Goal: Information Seeking & Learning: Find specific fact

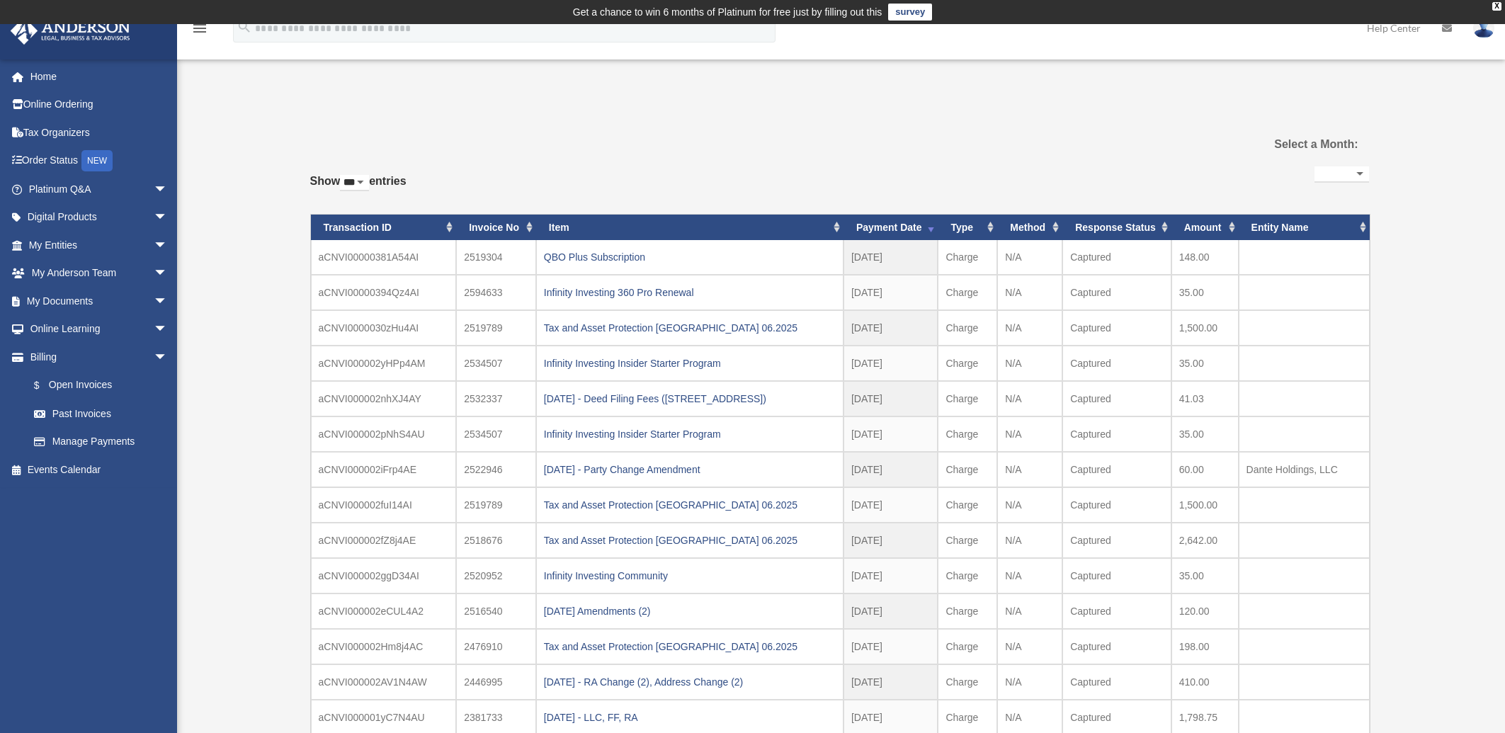
select select "***"
select select
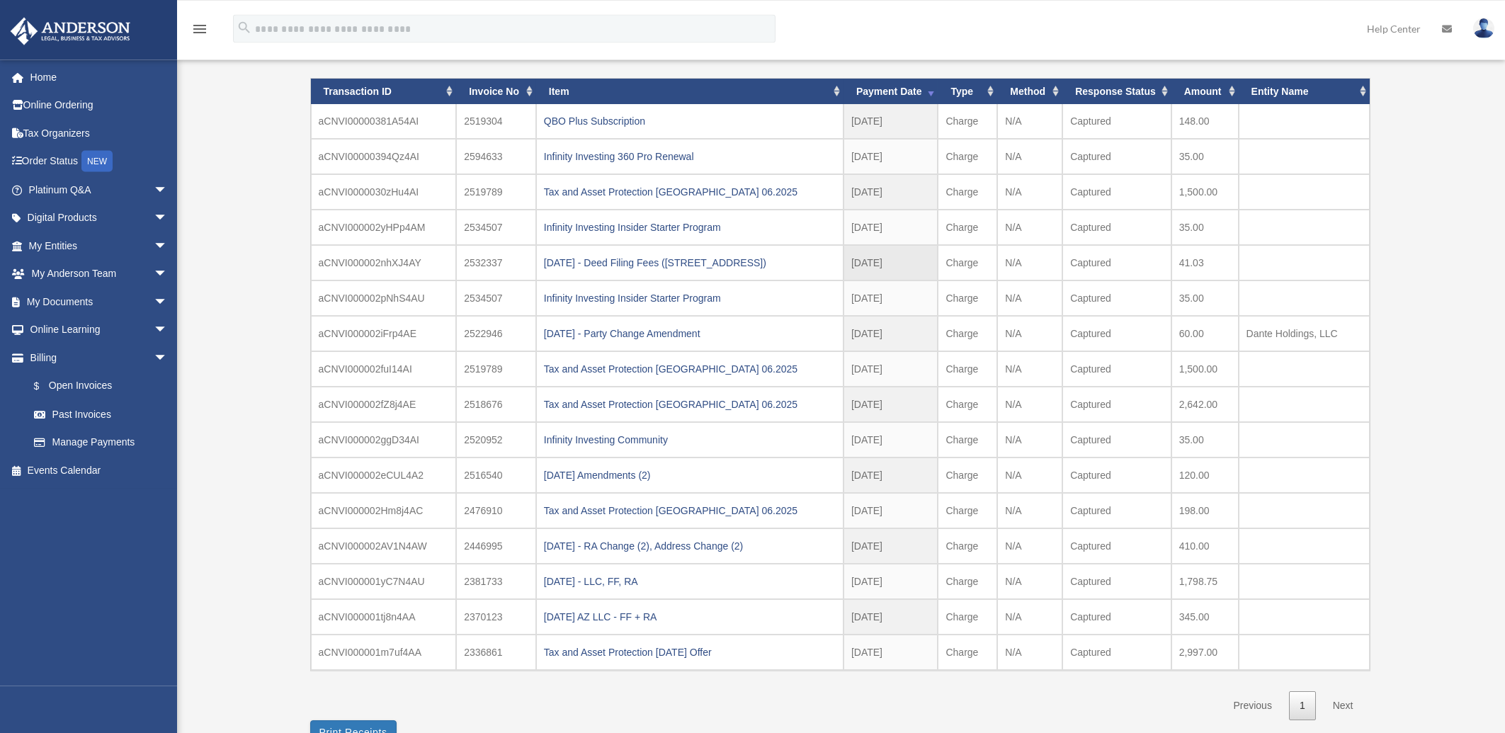
scroll to position [137, 0]
drag, startPoint x: 740, startPoint y: 653, endPoint x: 546, endPoint y: 653, distance: 194.1
click at [546, 653] on div "Tax and Asset Protection [DATE] Offer" at bounding box center [690, 652] width 292 height 20
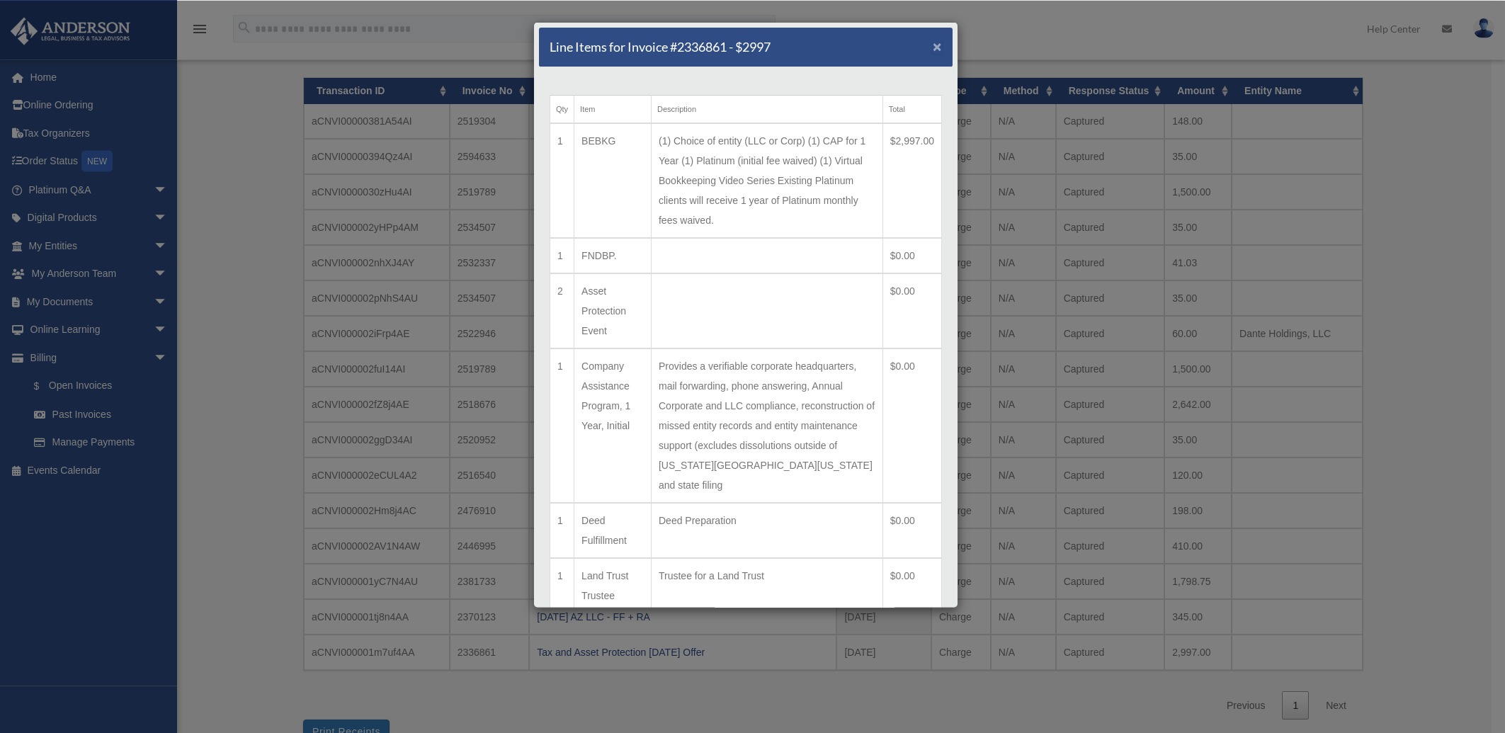
click at [933, 48] on span "×" at bounding box center [937, 46] width 9 height 16
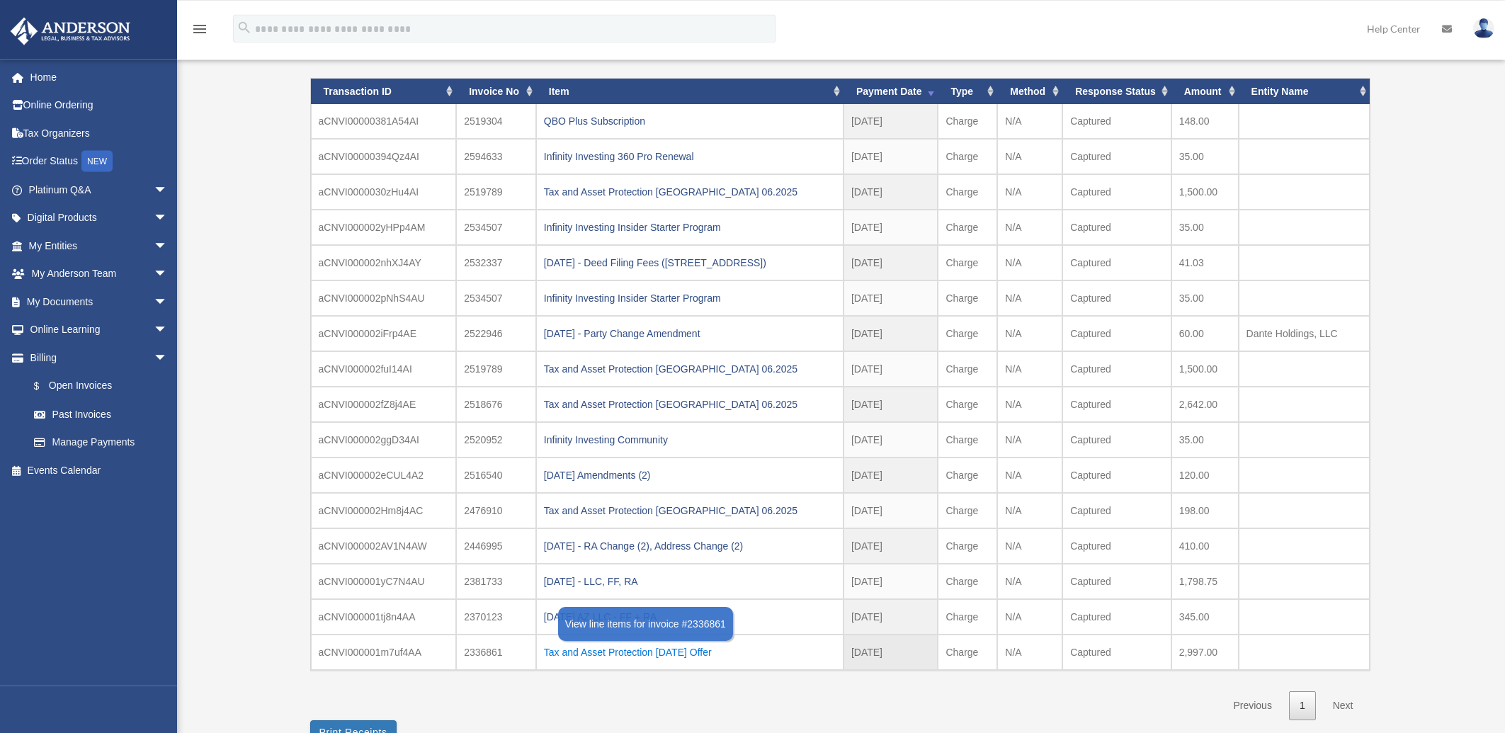
drag, startPoint x: 541, startPoint y: 653, endPoint x: 737, endPoint y: 650, distance: 195.6
click at [737, 650] on td "Tax and Asset Protection [DATE] Offer" at bounding box center [689, 651] width 307 height 35
copy div "Tax and Asset Protection [DATE] Offer"
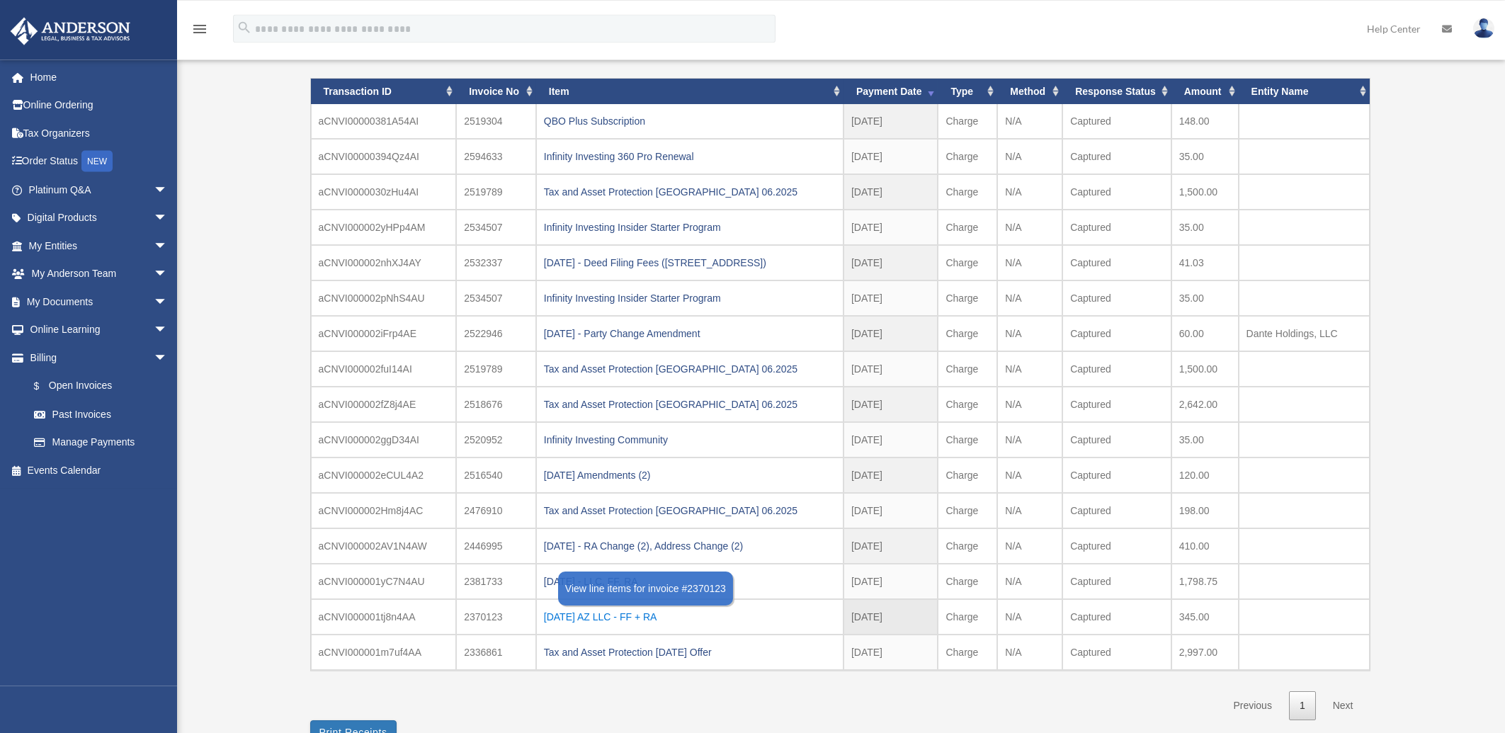
drag, startPoint x: 699, startPoint y: 616, endPoint x: 546, endPoint y: 614, distance: 153.0
click at [546, 614] on div "[DATE] AZ LLC - FF + RA" at bounding box center [690, 616] width 292 height 20
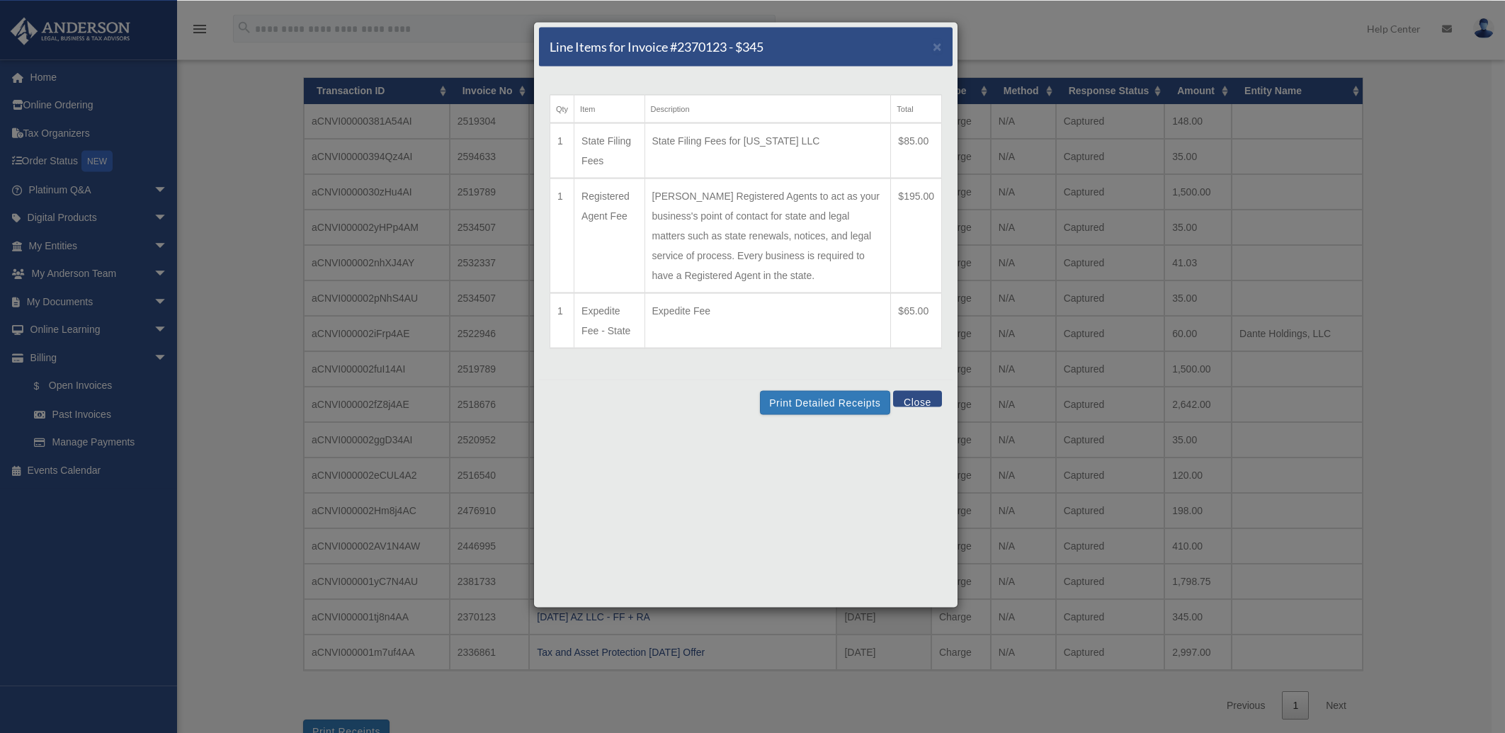
copy div "[DATE] AZ LLC - FF + RA"
click at [934, 43] on span "×" at bounding box center [937, 46] width 9 height 16
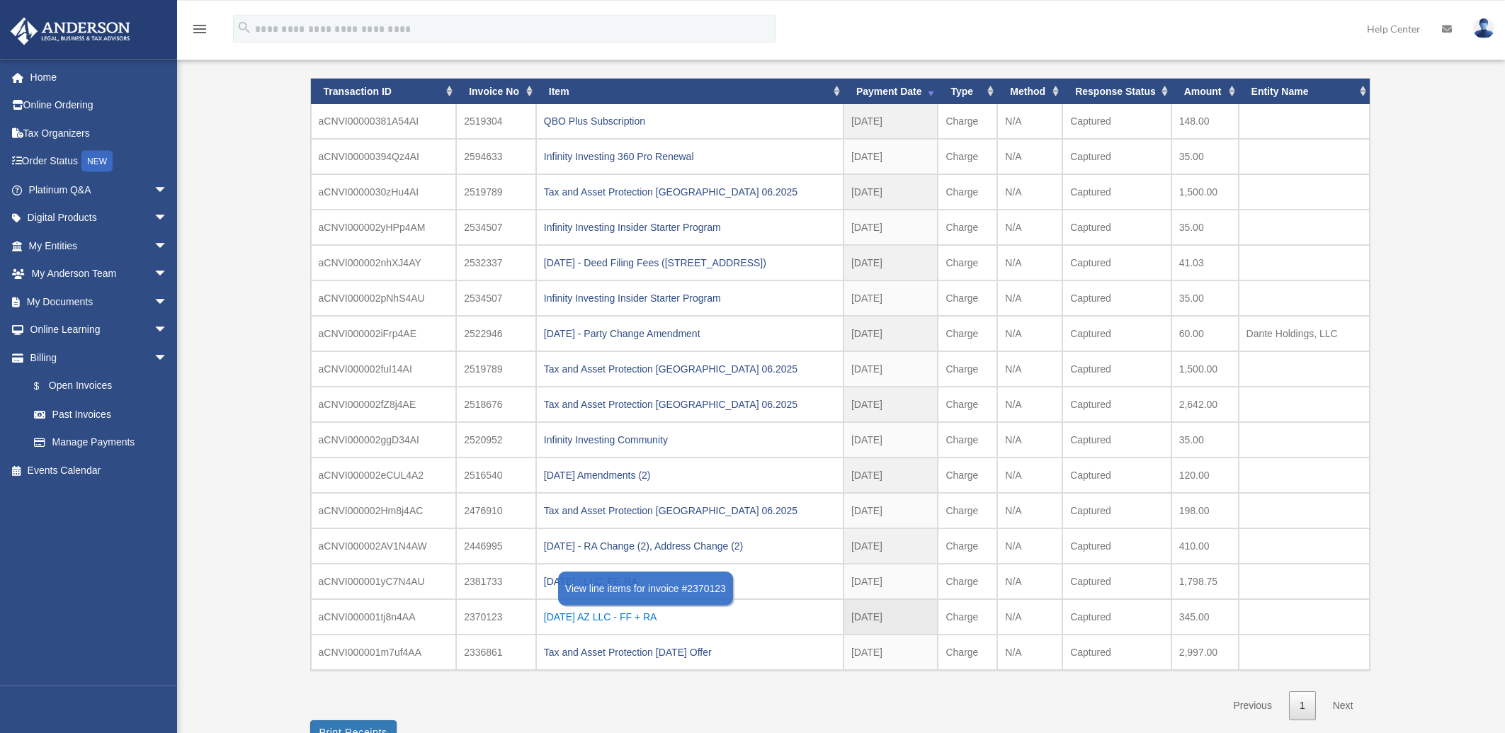
drag, startPoint x: 694, startPoint y: 618, endPoint x: 548, endPoint y: 614, distance: 146.0
click at [548, 614] on div "[DATE] AZ LLC - FF + RA" at bounding box center [690, 616] width 292 height 20
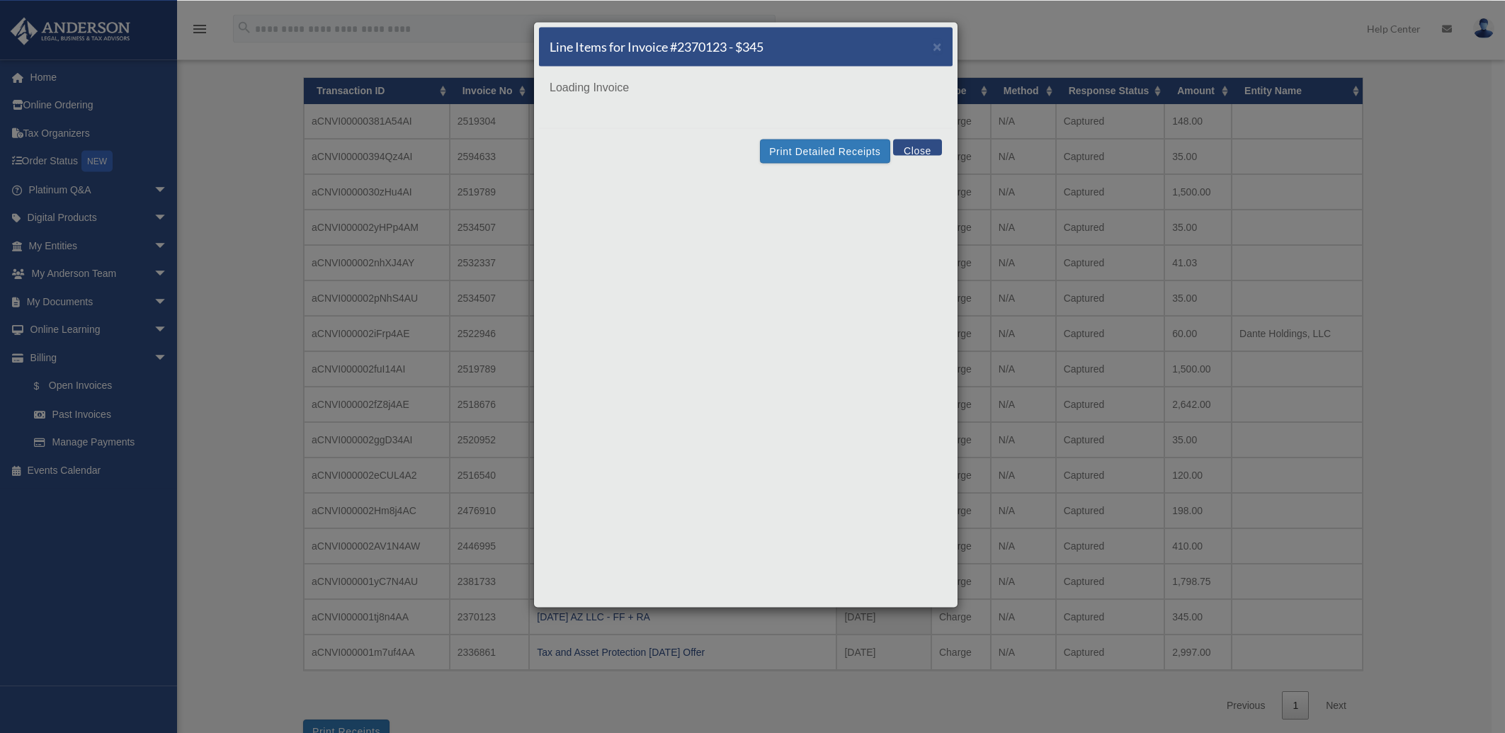
click at [679, 614] on div "Line Items for Invoice #2370123 - $345 × Loading Invoice Print Detailed Receipt…" at bounding box center [752, 366] width 1505 height 733
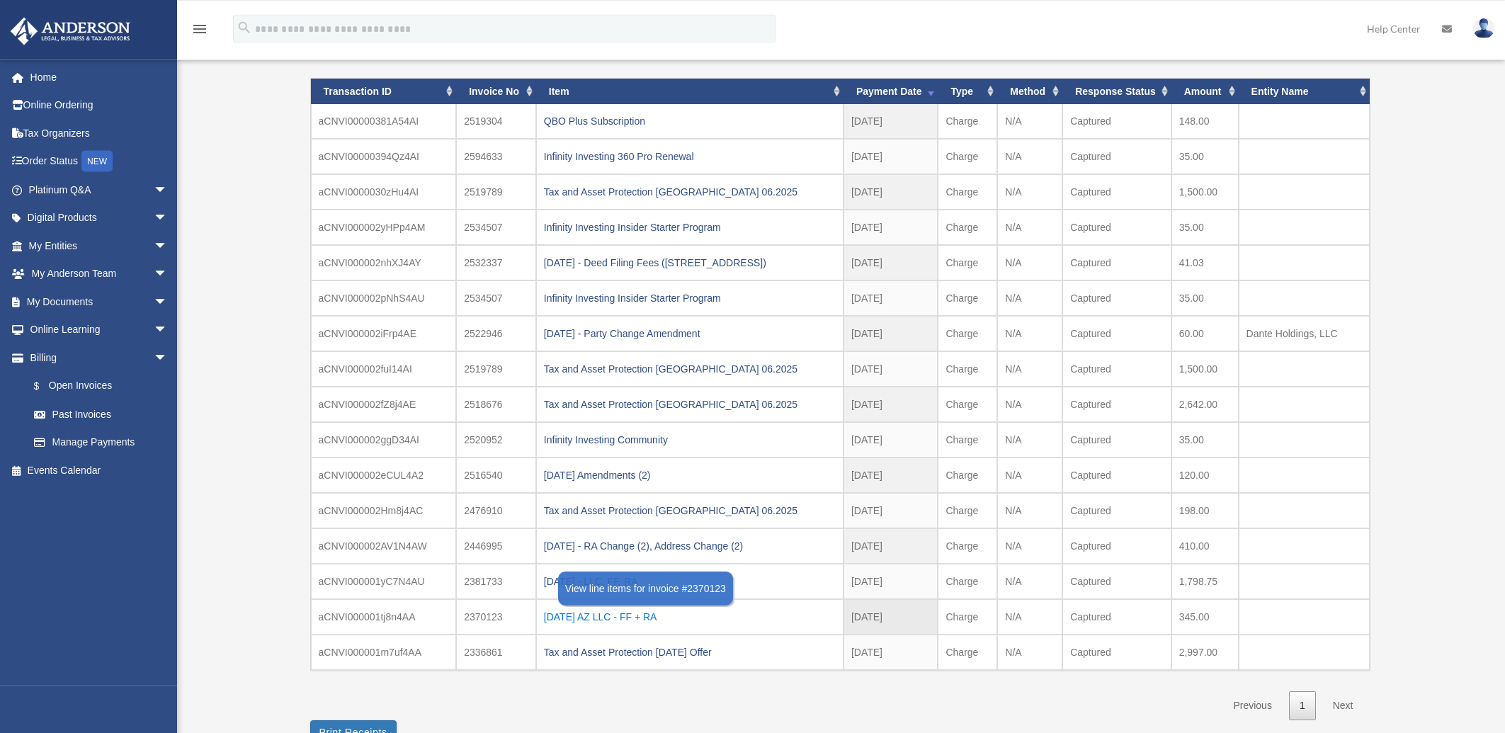
drag, startPoint x: 703, startPoint y: 615, endPoint x: 546, endPoint y: 616, distance: 156.6
click at [546, 616] on div "[DATE] AZ LLC - FF + RA" at bounding box center [690, 616] width 292 height 20
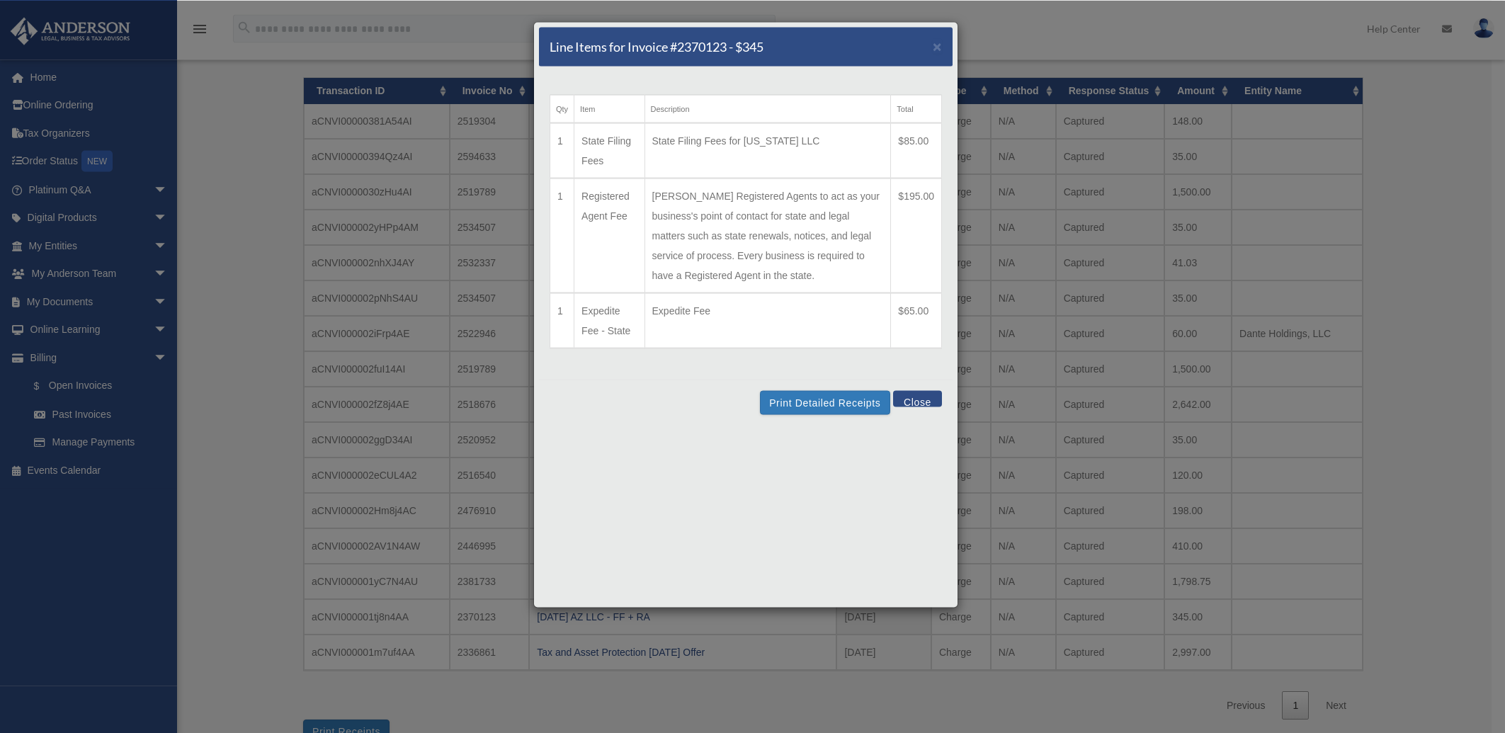
click at [933, 50] on div "Line Items for Invoice #2370123 - $345 ×" at bounding box center [746, 47] width 414 height 40
click at [934, 45] on span "×" at bounding box center [937, 46] width 9 height 16
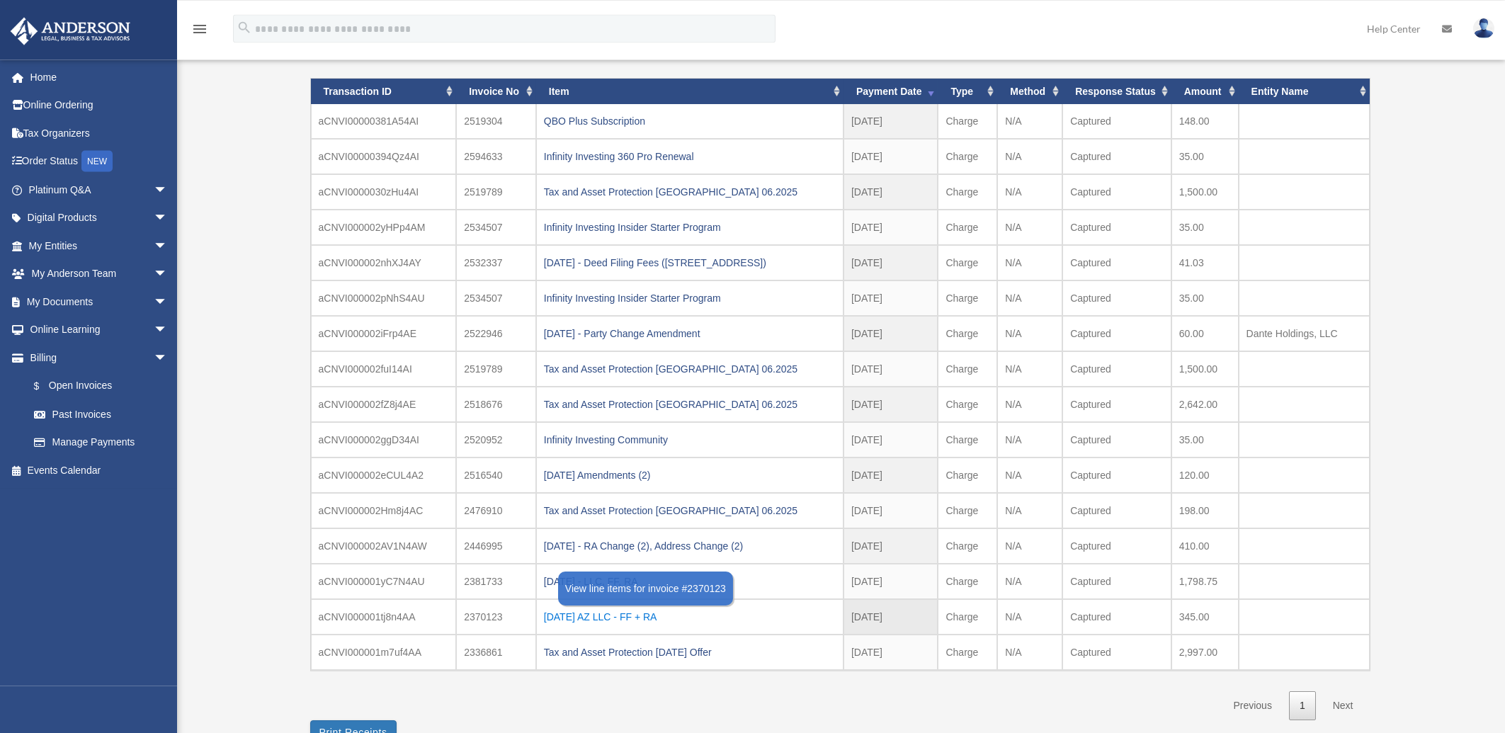
drag, startPoint x: 541, startPoint y: 616, endPoint x: 676, endPoint y: 620, distance: 134.7
click at [676, 620] on td "[DATE] AZ LLC - FF + RA" at bounding box center [689, 616] width 307 height 35
copy div "[DATE] AZ LLC - FF + RA"
drag, startPoint x: 665, startPoint y: 580, endPoint x: 543, endPoint y: 580, distance: 121.9
click at [543, 580] on td "[DATE] - LLC, FF, RA" at bounding box center [689, 580] width 307 height 35
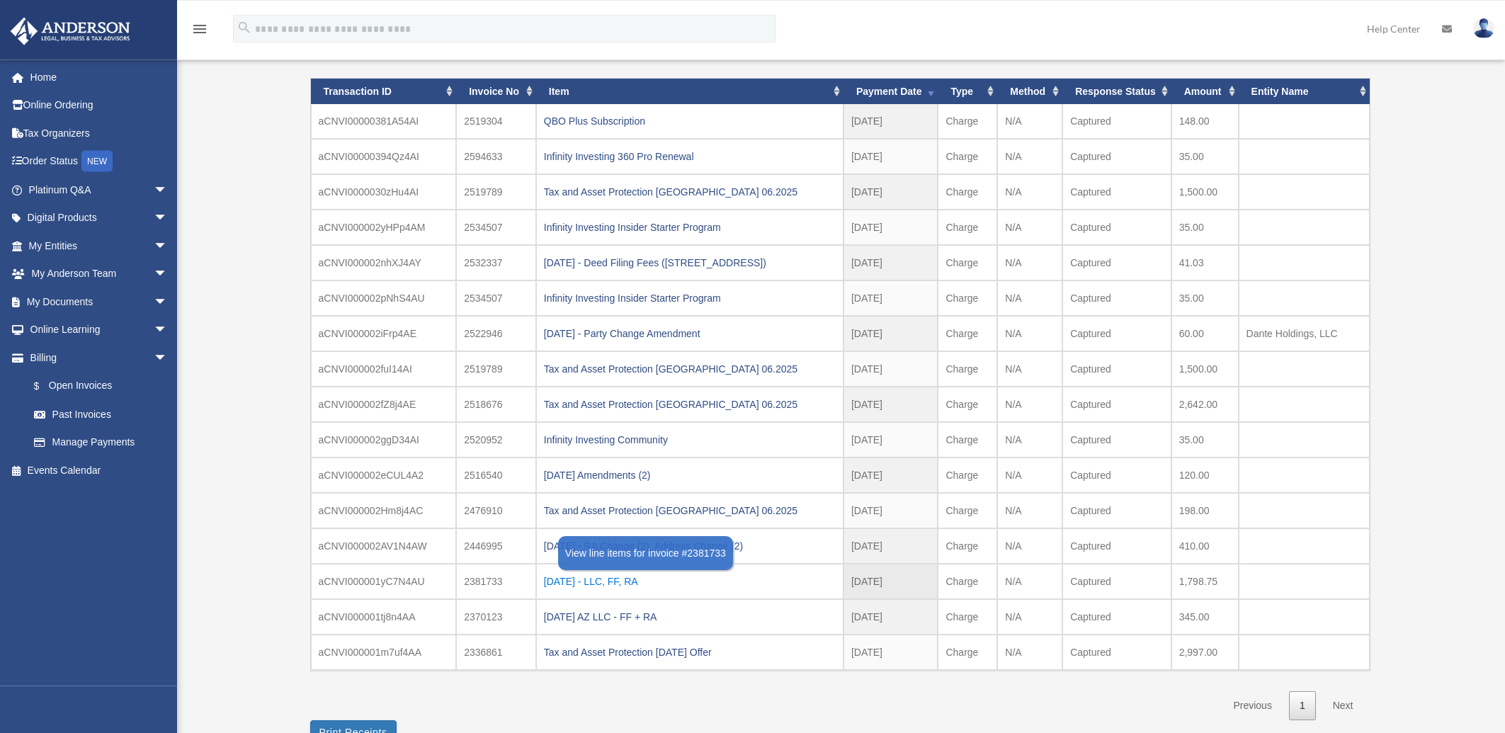
copy div "[DATE] - LLC, FF, RA"
drag, startPoint x: 775, startPoint y: 545, endPoint x: 543, endPoint y: 546, distance: 232.4
click at [543, 546] on td "[DATE] - RA Change (2), Address Change (2)" at bounding box center [689, 545] width 307 height 35
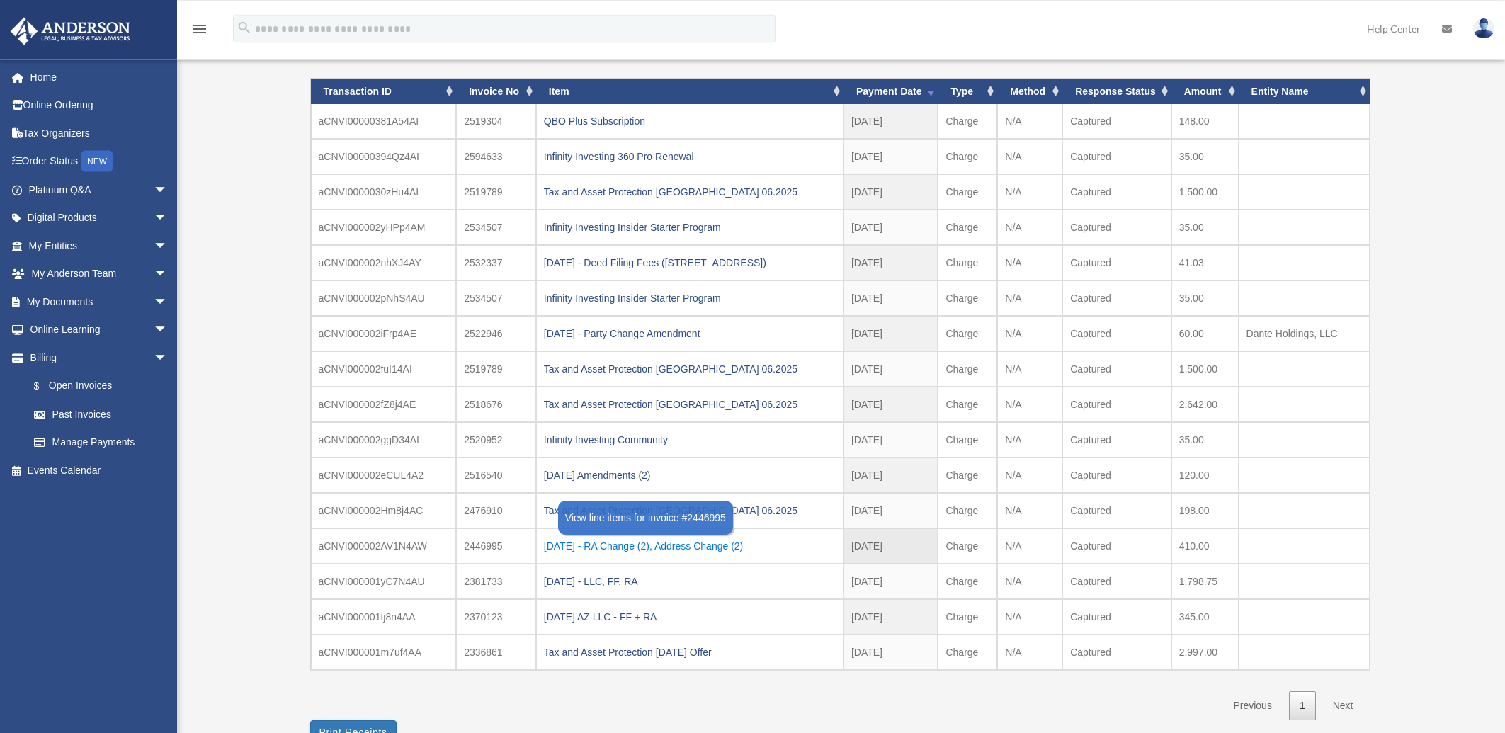
copy div "[DATE] - RA Change (2), Address Change (2)"
